Goal: Find specific fact: Find contact information

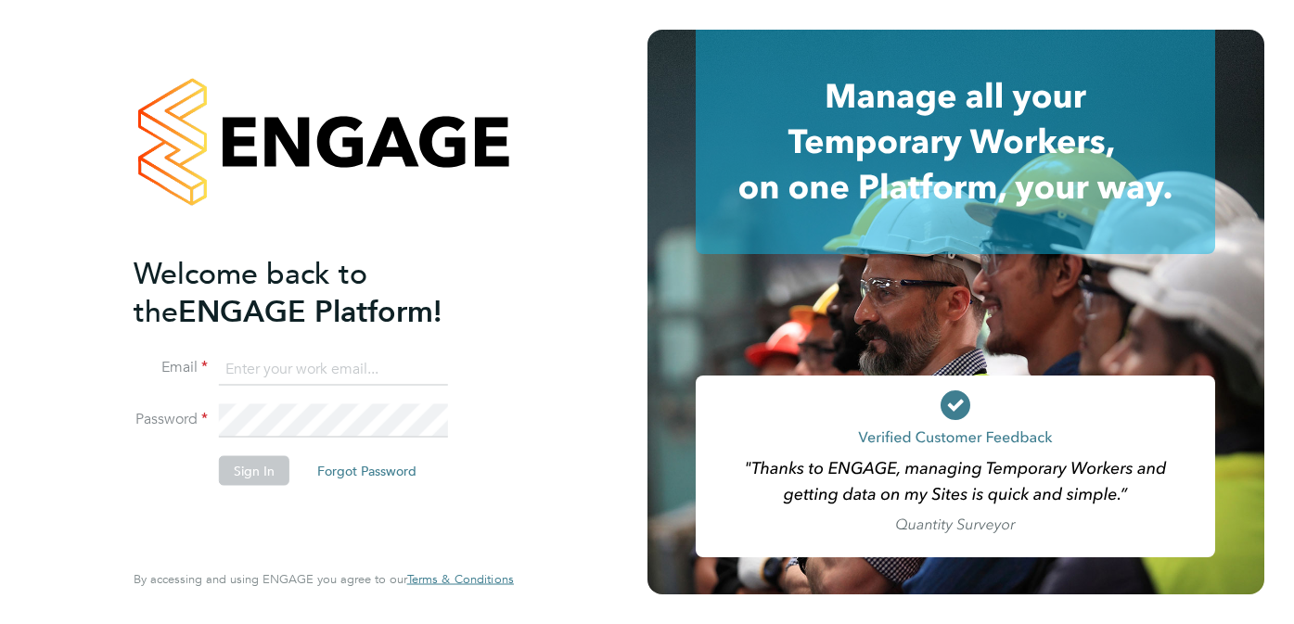
click at [299, 373] on input at bounding box center [333, 368] width 229 height 33
paste input "[EMAIL_ADDRESS][DOMAIN_NAME]"
type input "[EMAIL_ADDRESS][DOMAIN_NAME]"
click at [256, 467] on button "Sign In" at bounding box center [254, 470] width 70 height 30
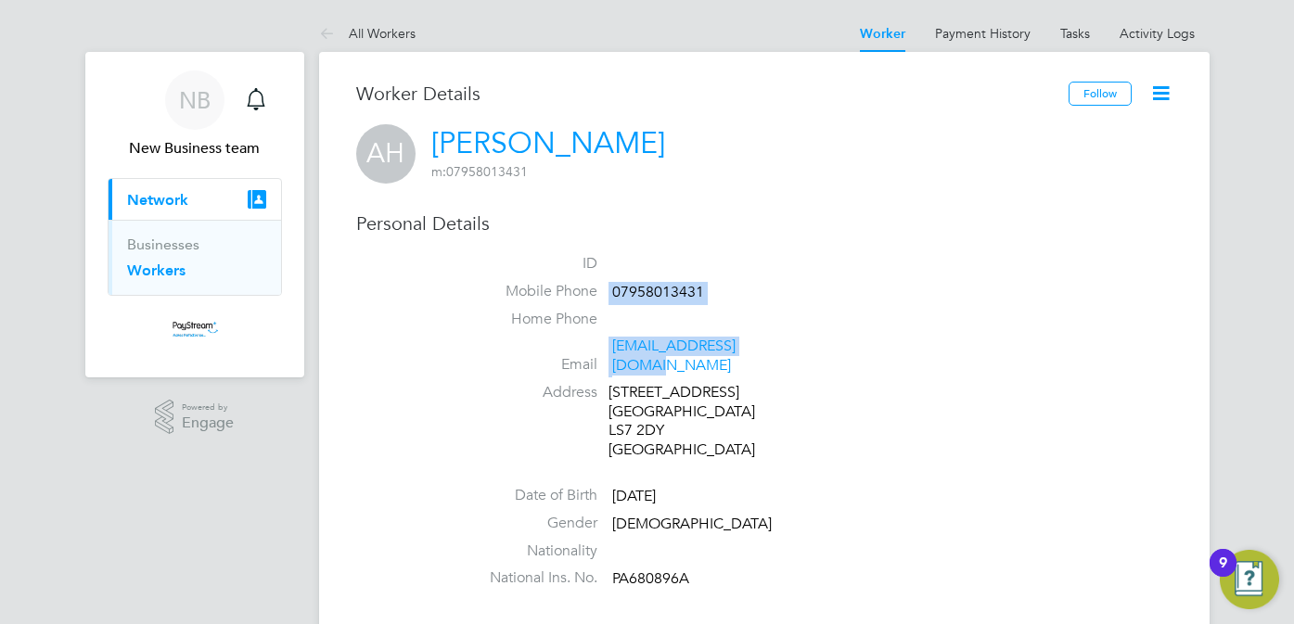
drag, startPoint x: 833, startPoint y: 348, endPoint x: 593, endPoint y: 278, distance: 250.1
click at [593, 278] on ul "ID Mobile Phone 07958013431 Home Phone Email Adamh199569@gmail.com Address 13 P…" at bounding box center [819, 425] width 705 height 342
drag, startPoint x: 593, startPoint y: 278, endPoint x: 655, endPoint y: 296, distance: 64.6
copy ul "07958013431 Home Phone Email Adamh199569@gmail.com"
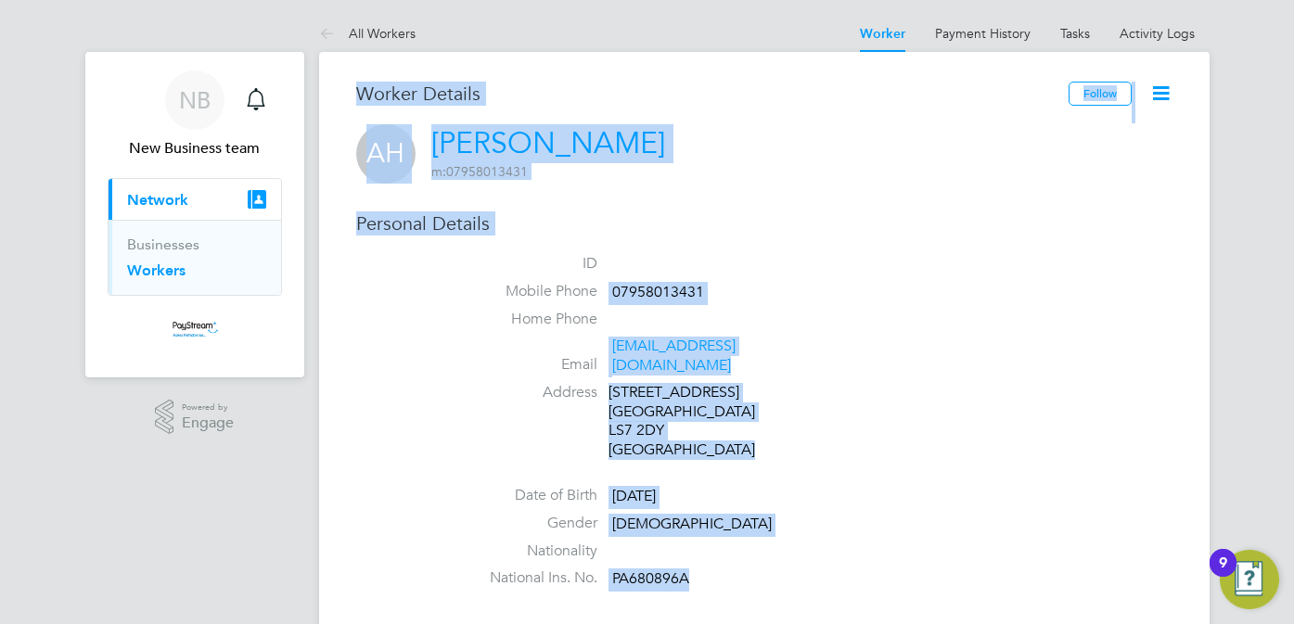
drag, startPoint x: 693, startPoint y: 563, endPoint x: 332, endPoint y: 78, distance: 604.5
drag, startPoint x: 332, startPoint y: 78, endPoint x: 406, endPoint y: 88, distance: 74.9
copy div "Worker Details Follow AH Adam Harding m: 07958013431 Personal Details ID Mobile…"
